Goal: Task Accomplishment & Management: Manage account settings

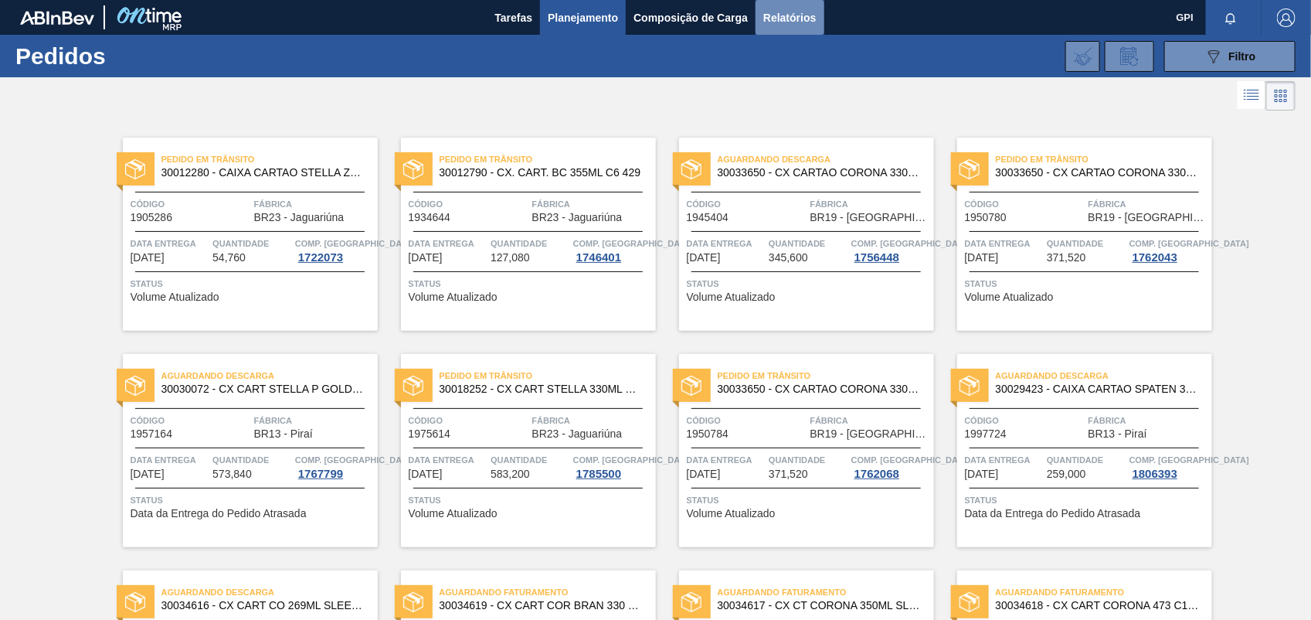
drag, startPoint x: 763, startPoint y: 9, endPoint x: 773, endPoint y: 9, distance: 10.0
click at [766, 9] on span "Relatórios" at bounding box center [790, 18] width 53 height 19
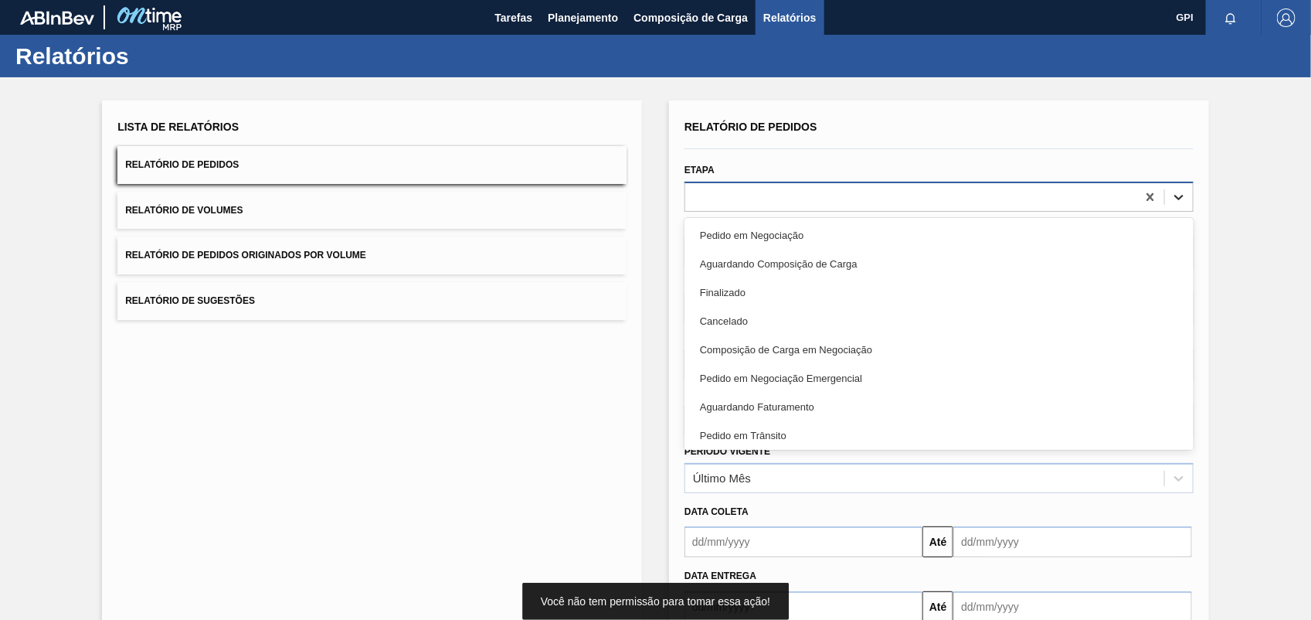
click at [1185, 198] on div at bounding box center [1179, 197] width 28 height 28
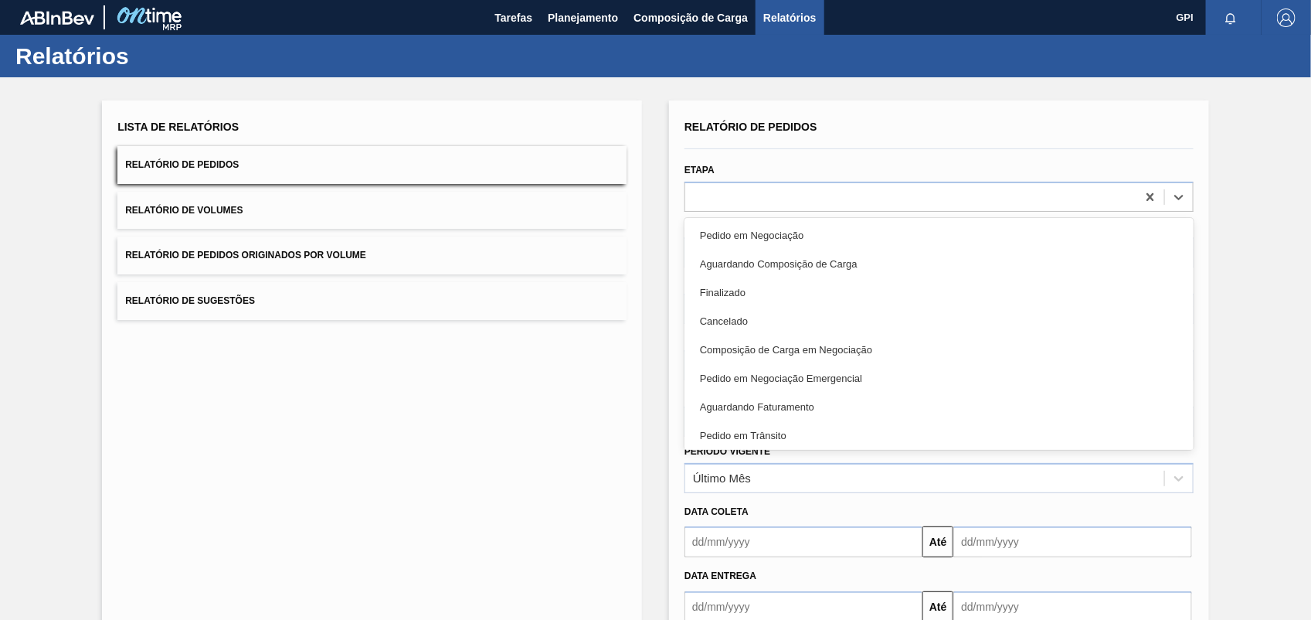
click at [786, 229] on div "Pedido em Negociação" at bounding box center [939, 235] width 509 height 29
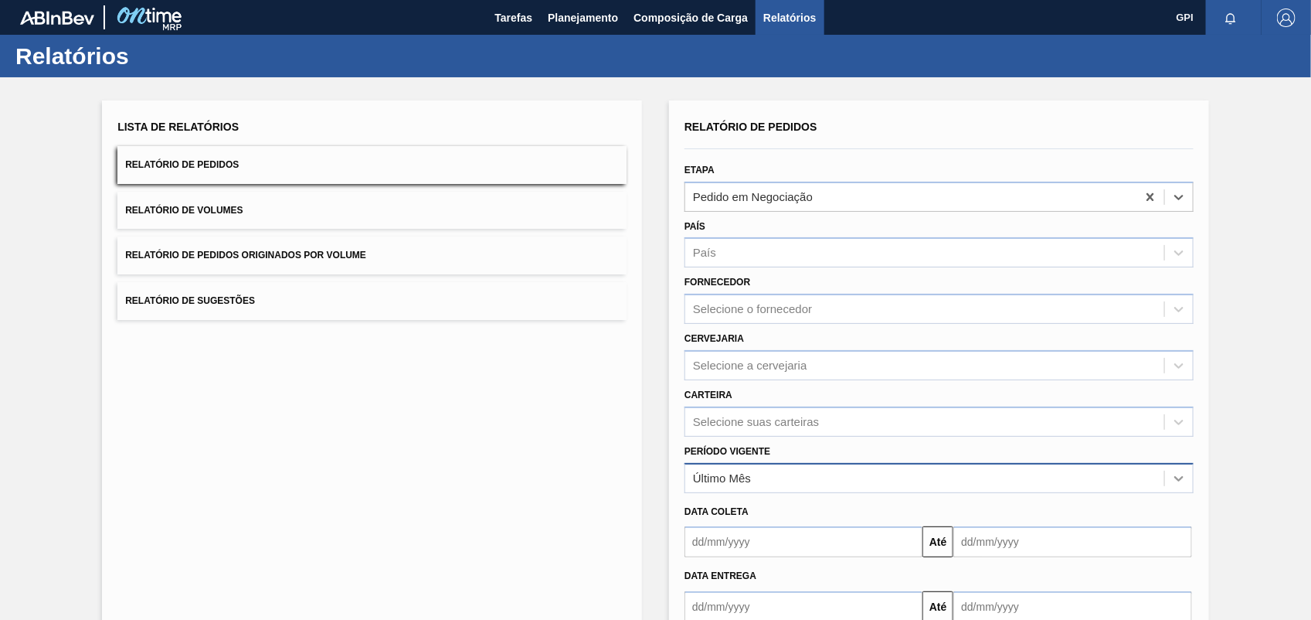
scroll to position [93, 0]
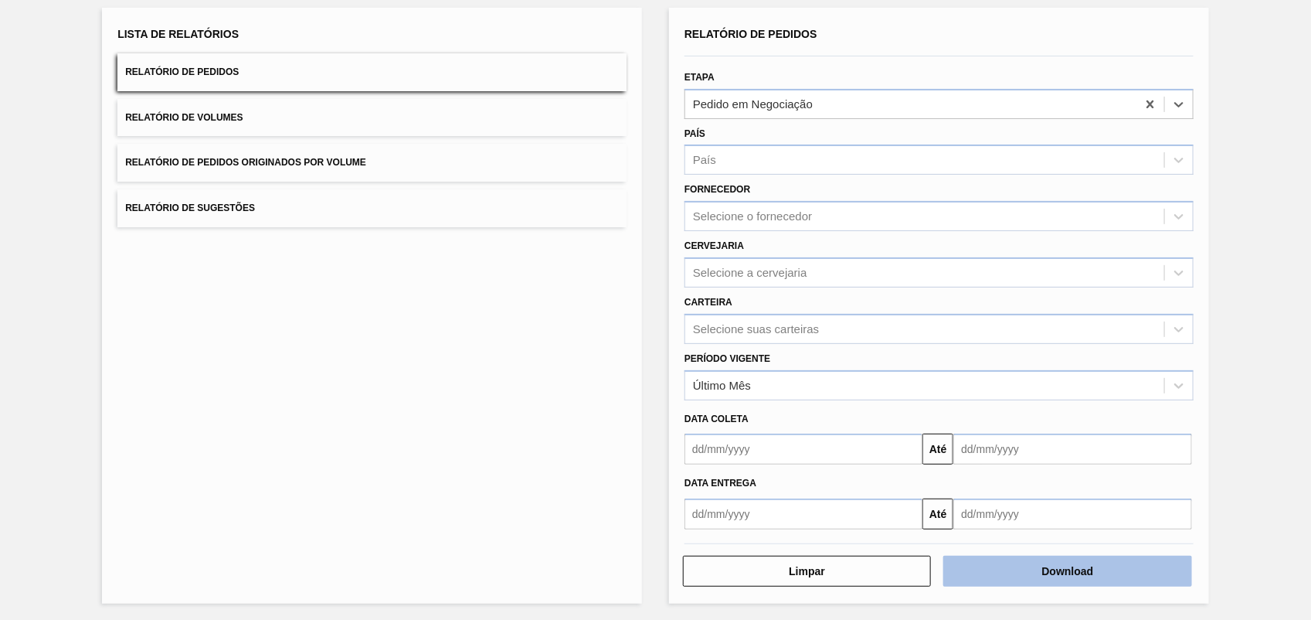
click at [1136, 568] on button "Download" at bounding box center [1068, 571] width 248 height 31
click at [566, 384] on div "Lista de Relatórios Relatório de Pedidos Relatório de Volumes Relatório de Pedi…" at bounding box center [372, 306] width 540 height 596
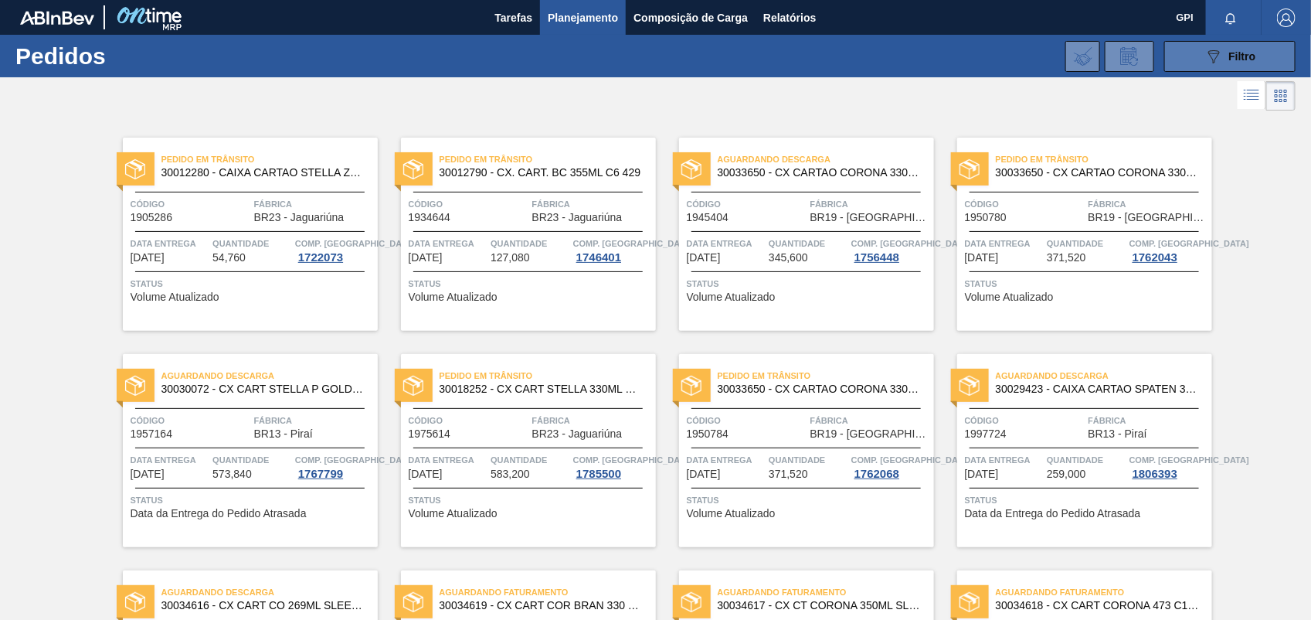
click at [1239, 41] on button "089F7B8B-B2A5-4AFE-B5C0-19BA573D28AC Filtro" at bounding box center [1230, 56] width 131 height 31
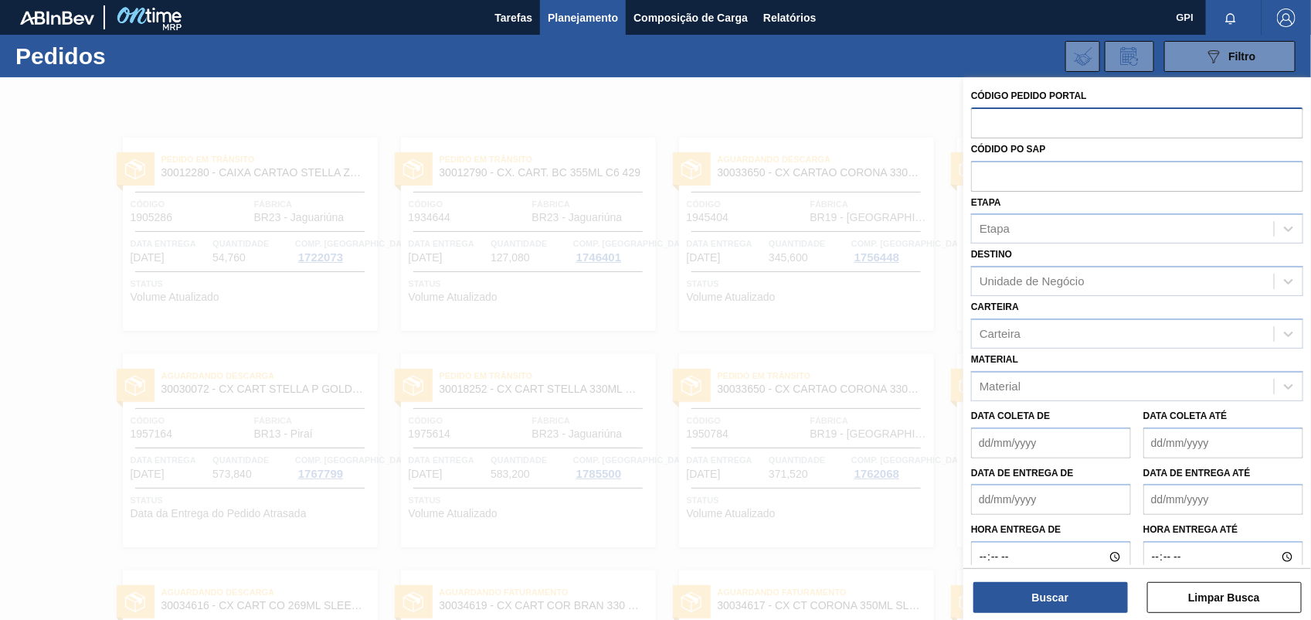
click at [1012, 133] on input "text" at bounding box center [1137, 121] width 332 height 29
paste input "2008325"
type input "2008325"
click at [1115, 596] on button "Buscar" at bounding box center [1051, 597] width 155 height 31
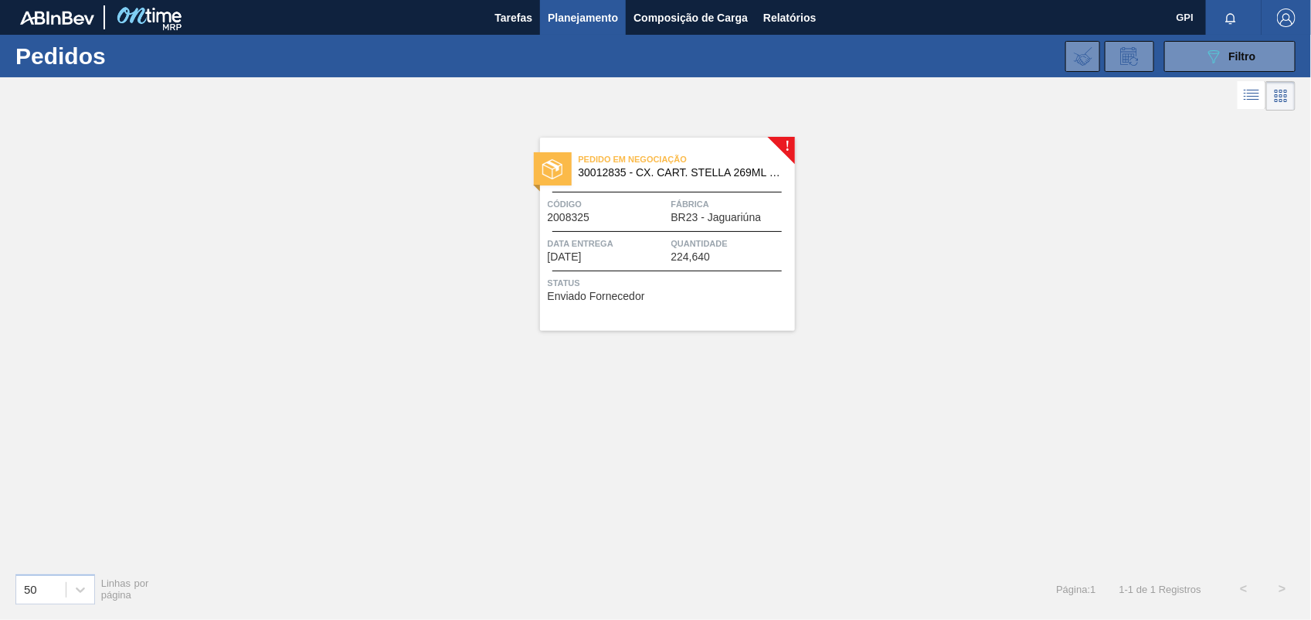
click at [634, 251] on span "Data entrega" at bounding box center [608, 243] width 120 height 15
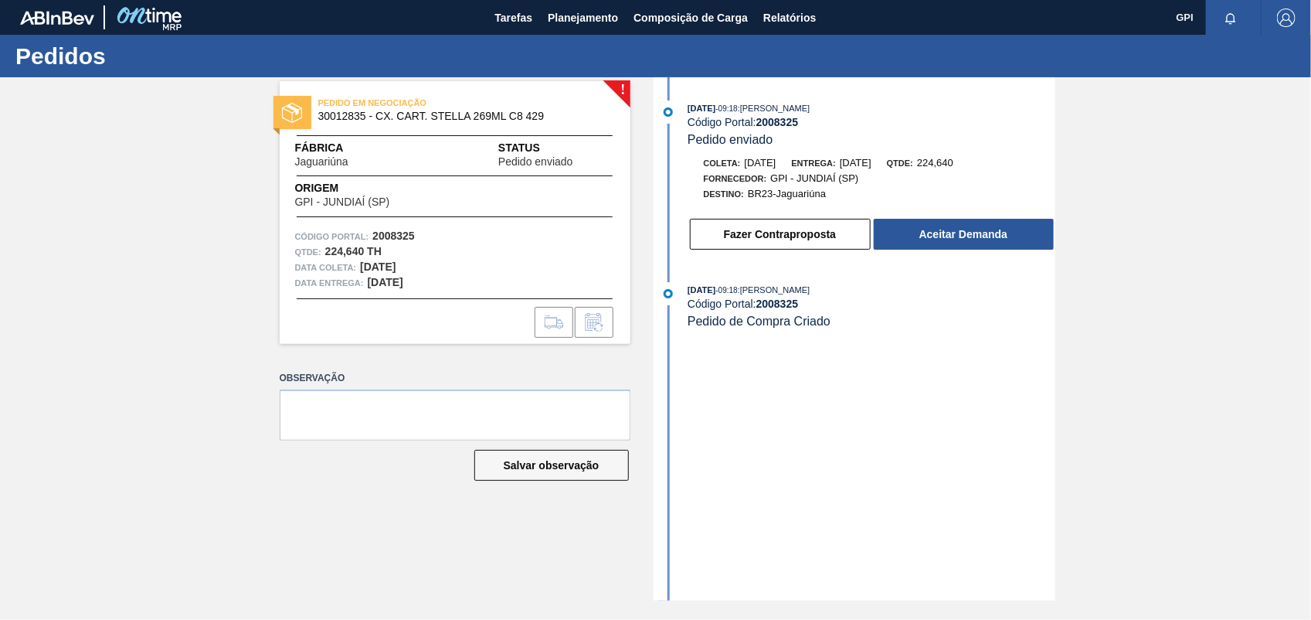
click at [927, 255] on div "13/08/2025 - 09:18 : CEZAR LEAO PEREIRA DE CASTRO Código Portal: 2008325 Pedido…" at bounding box center [857, 179] width 398 height 158
click at [931, 250] on button "Aceitar Demanda" at bounding box center [964, 234] width 180 height 31
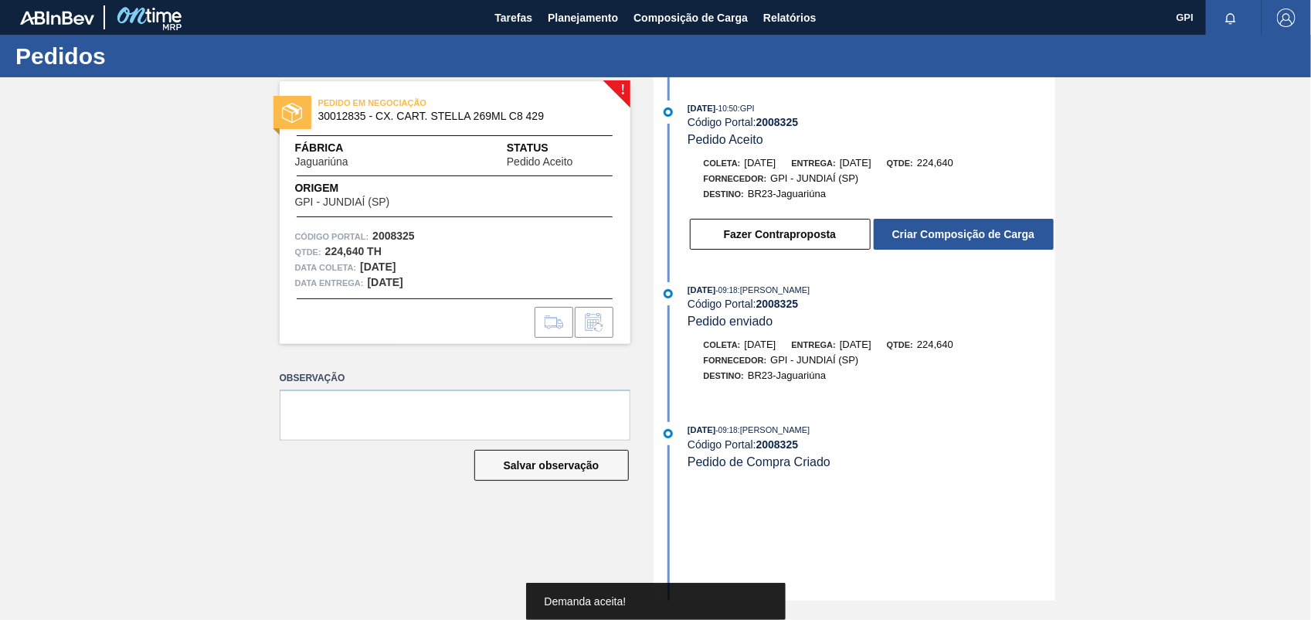
click at [931, 250] on button "Criar Composição de Carga" at bounding box center [964, 234] width 180 height 31
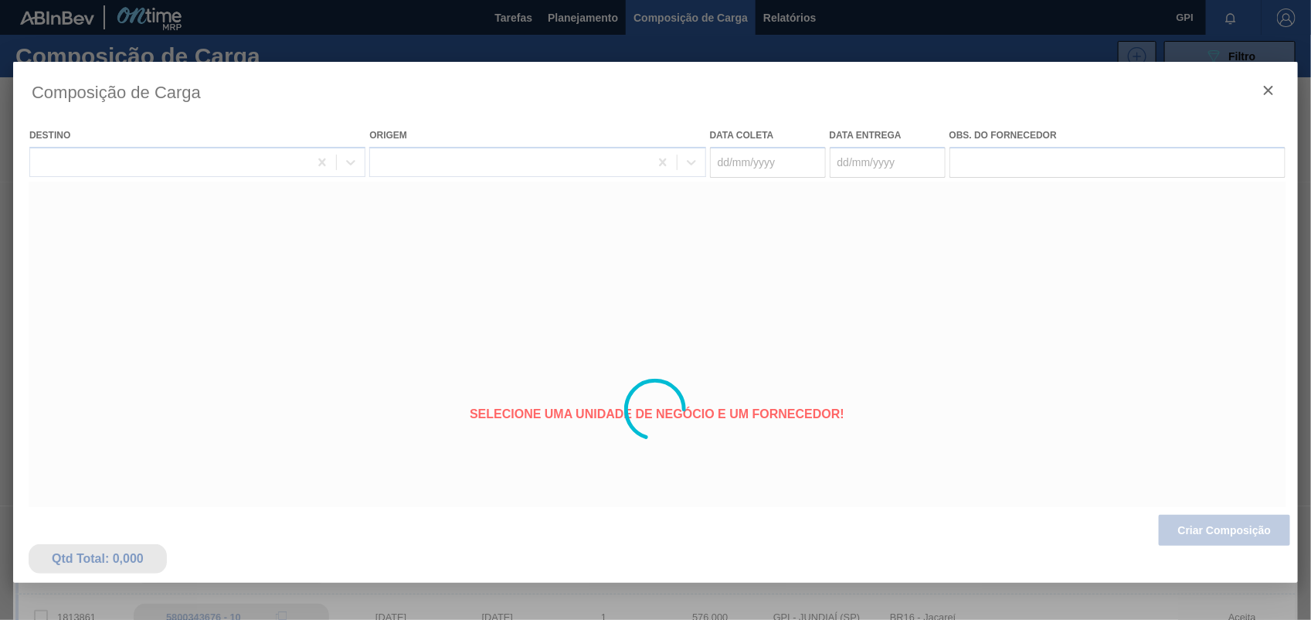
type coleta "19/09/2025"
type entrega "[DATE]"
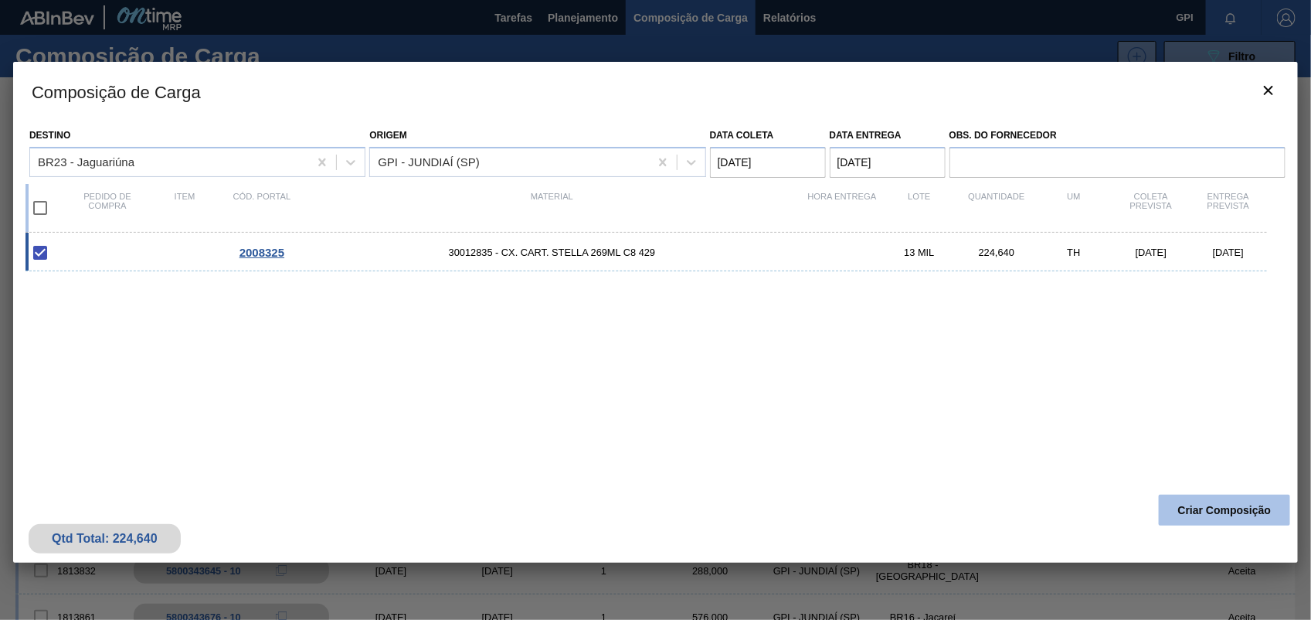
click at [1206, 516] on button "Criar Composição" at bounding box center [1224, 510] width 131 height 31
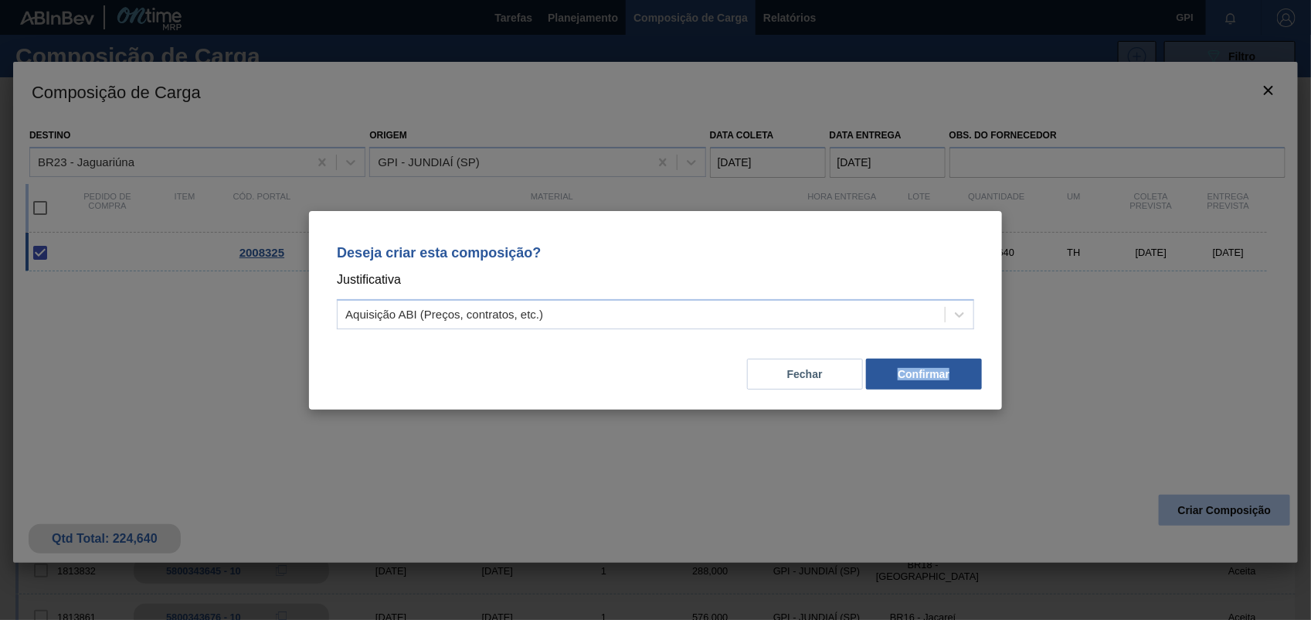
click at [1206, 516] on div "Deseja criar esta composição? Justificativa Aquisição ABI (Preços, contratos, e…" at bounding box center [655, 310] width 1311 height 620
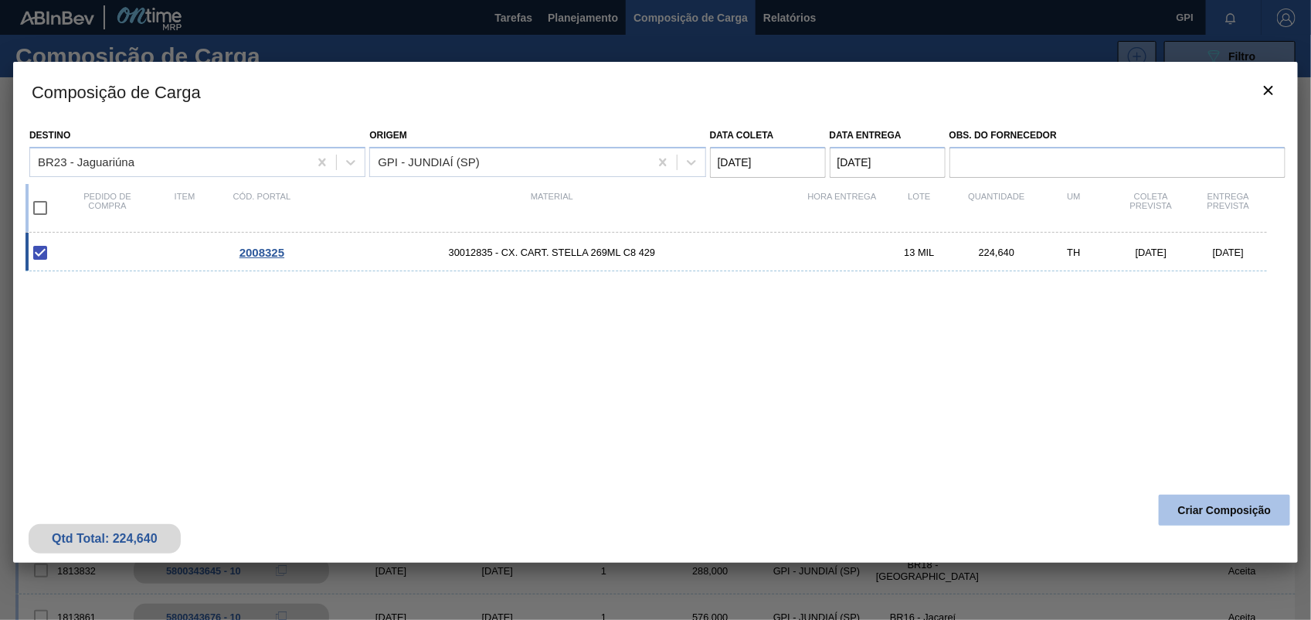
click at [1206, 516] on button "Criar Composição" at bounding box center [1224, 510] width 131 height 31
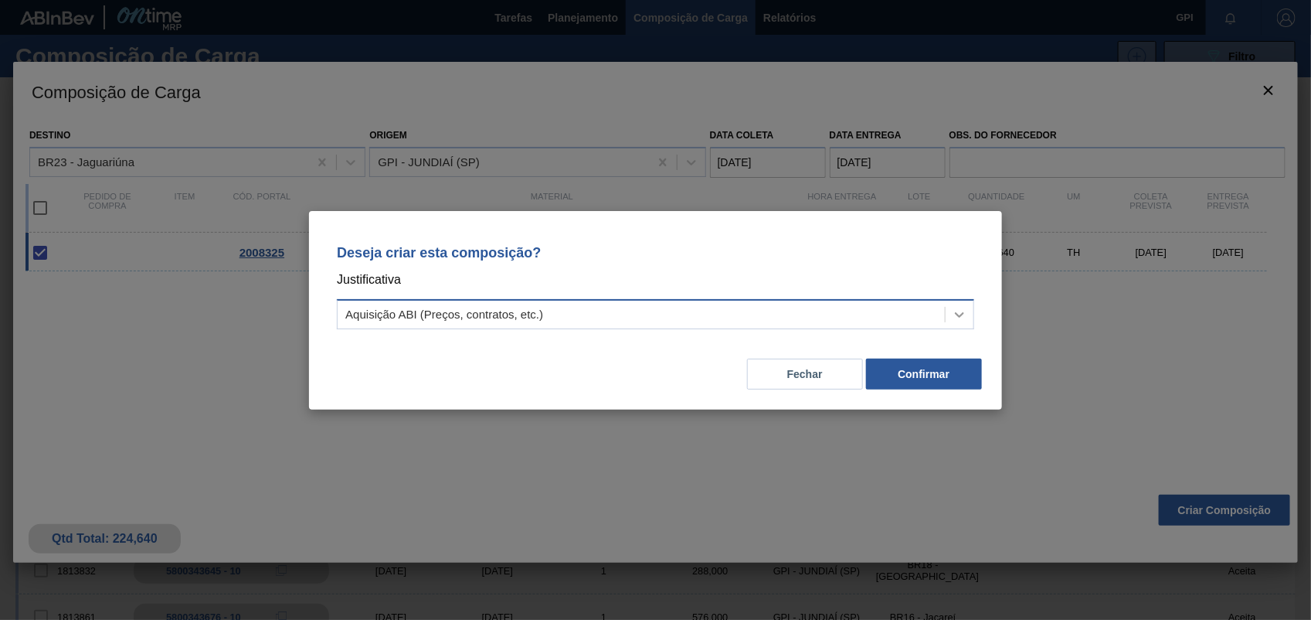
click at [960, 307] on icon at bounding box center [959, 314] width 15 height 15
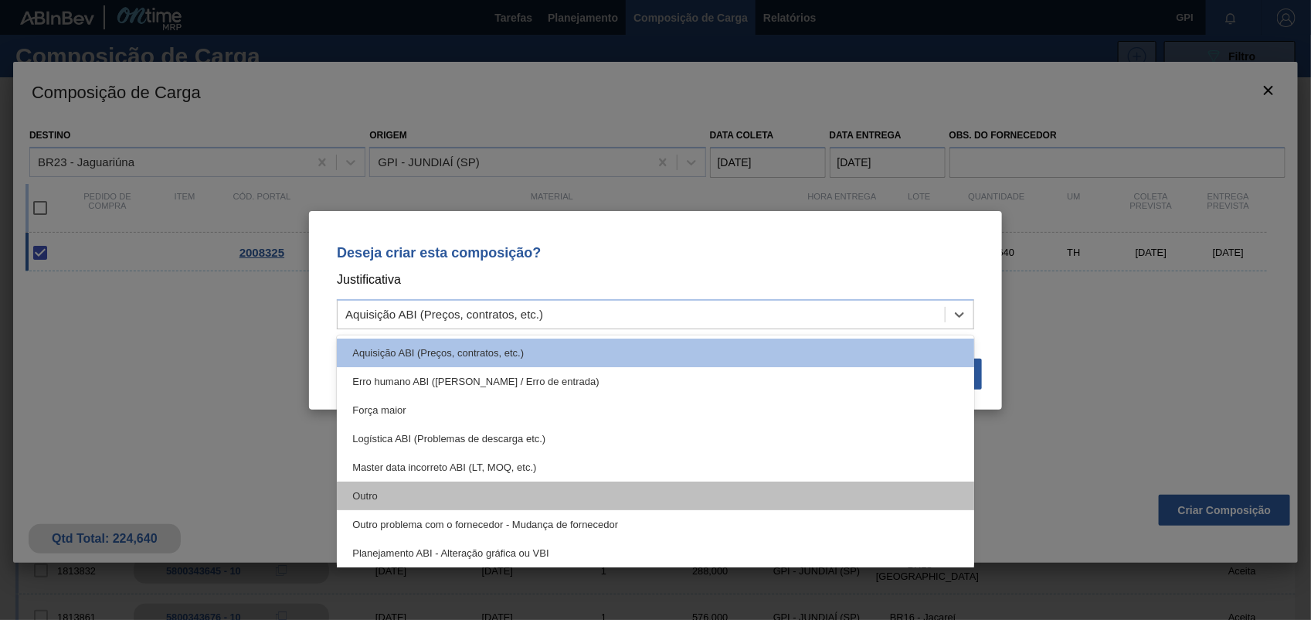
click at [404, 498] on div "Outro" at bounding box center [656, 495] width 638 height 29
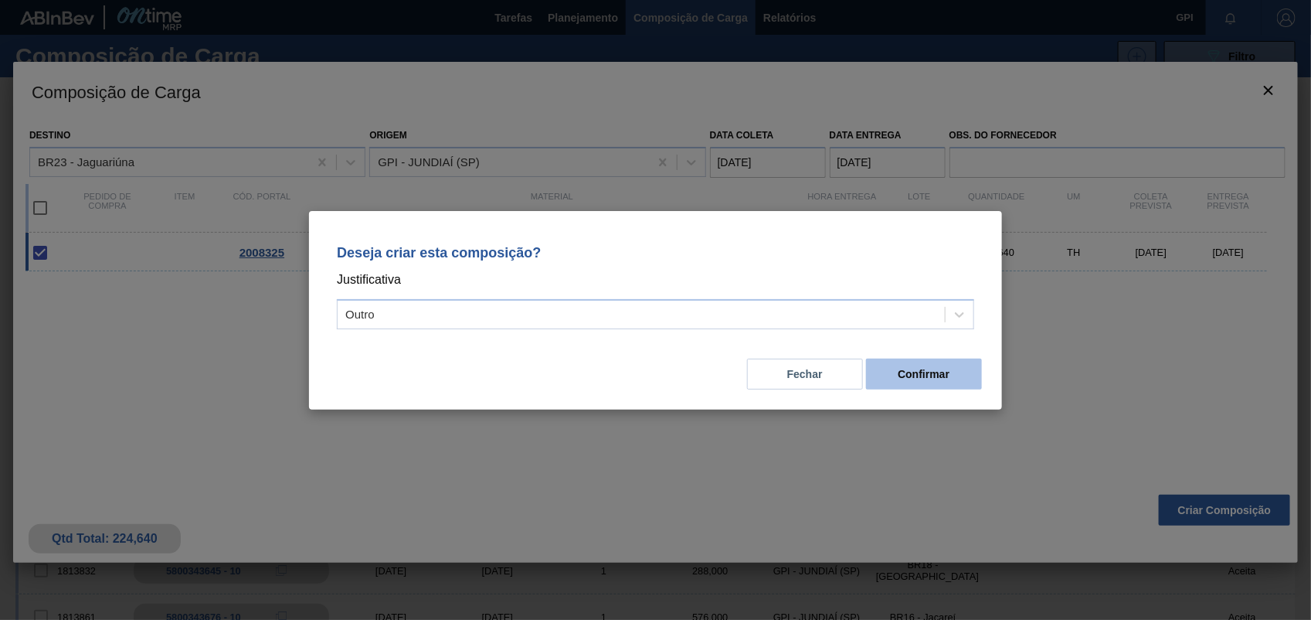
click at [931, 375] on button "Confirmar" at bounding box center [924, 374] width 116 height 31
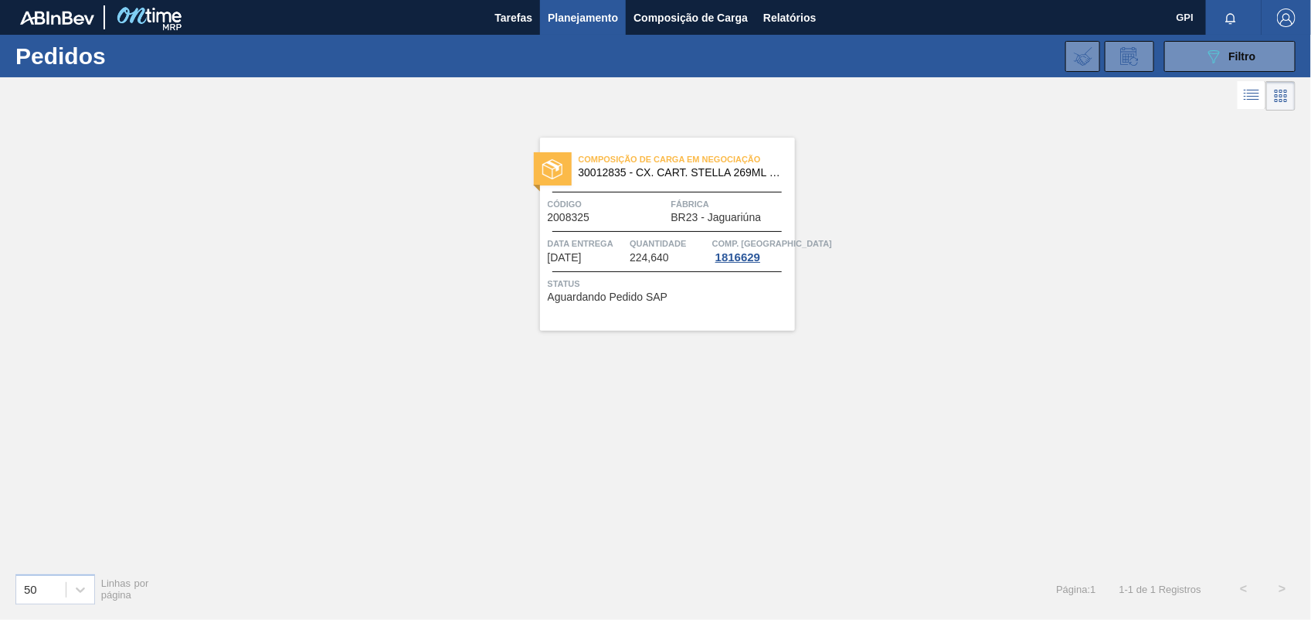
click at [624, 209] on span "Código" at bounding box center [608, 203] width 120 height 15
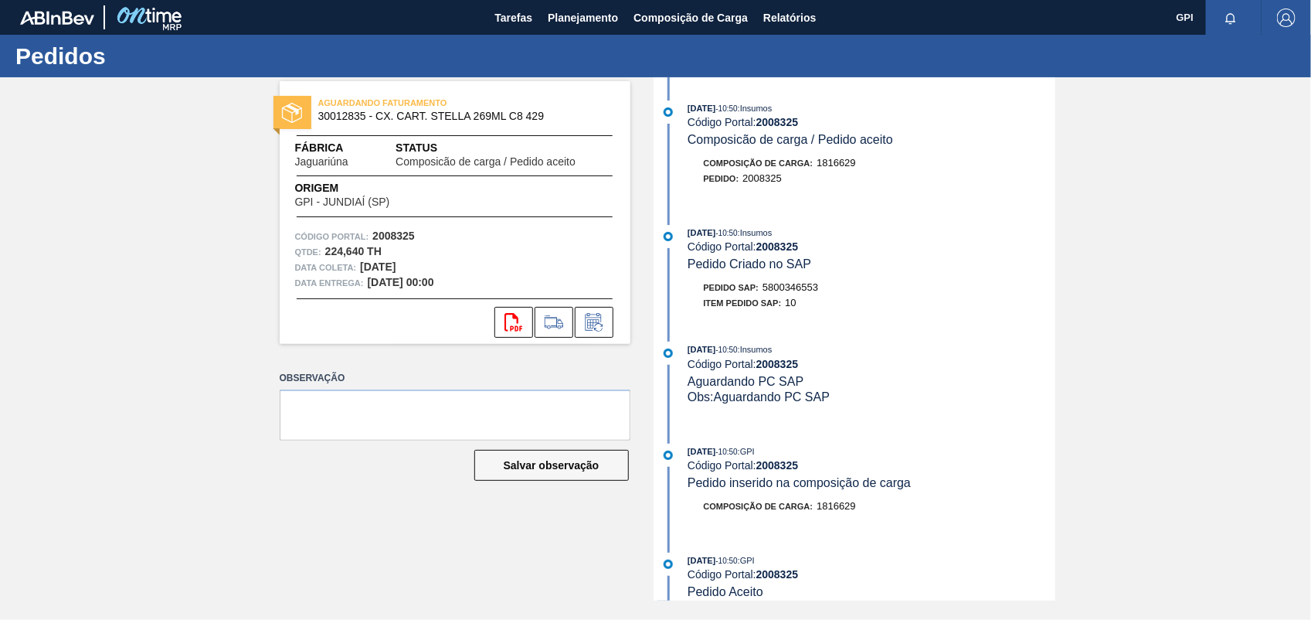
click at [812, 293] on span "5800346553" at bounding box center [791, 287] width 56 height 12
copy span "5800346553"
click at [389, 236] on strong "2008325" at bounding box center [393, 236] width 43 height 12
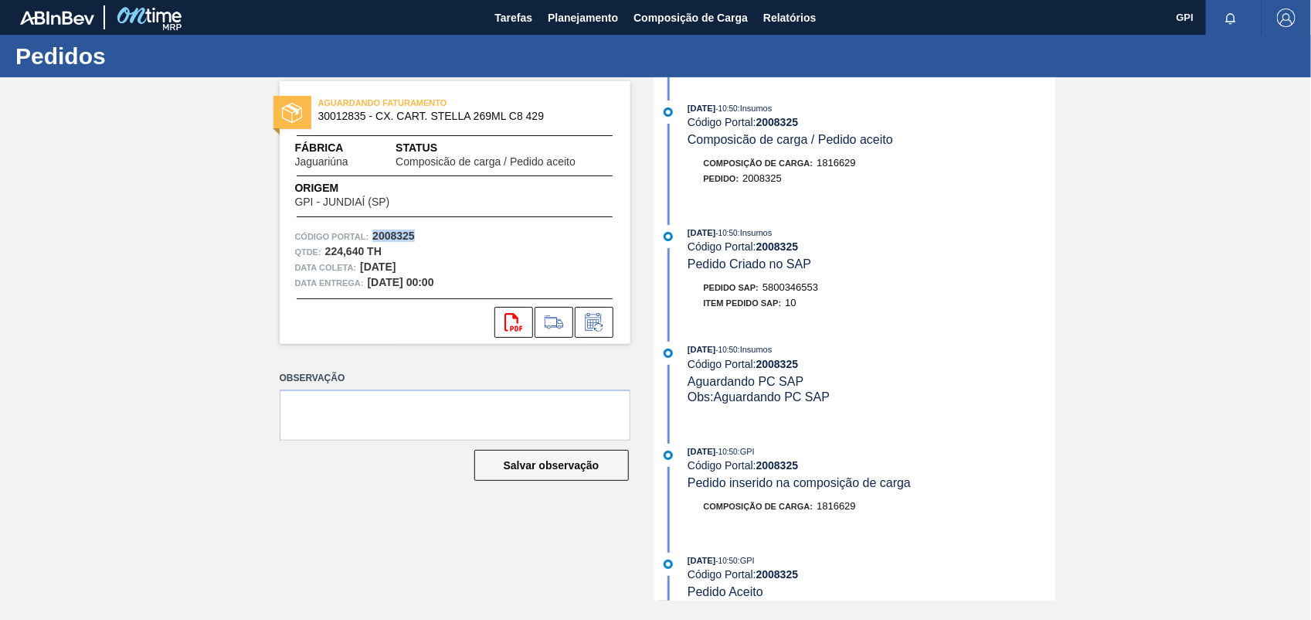
copy strong "2008325"
click at [508, 319] on icon "svg{fill:#ff0000}" at bounding box center [514, 322] width 19 height 19
click at [1126, 325] on div "AGUARDANDO FATURAMENTO 30012835 - CX. CART. STELLA 269ML C8 429 Fábrica Jaguari…" at bounding box center [655, 338] width 1311 height 523
